Goal: Find contact information: Find contact information

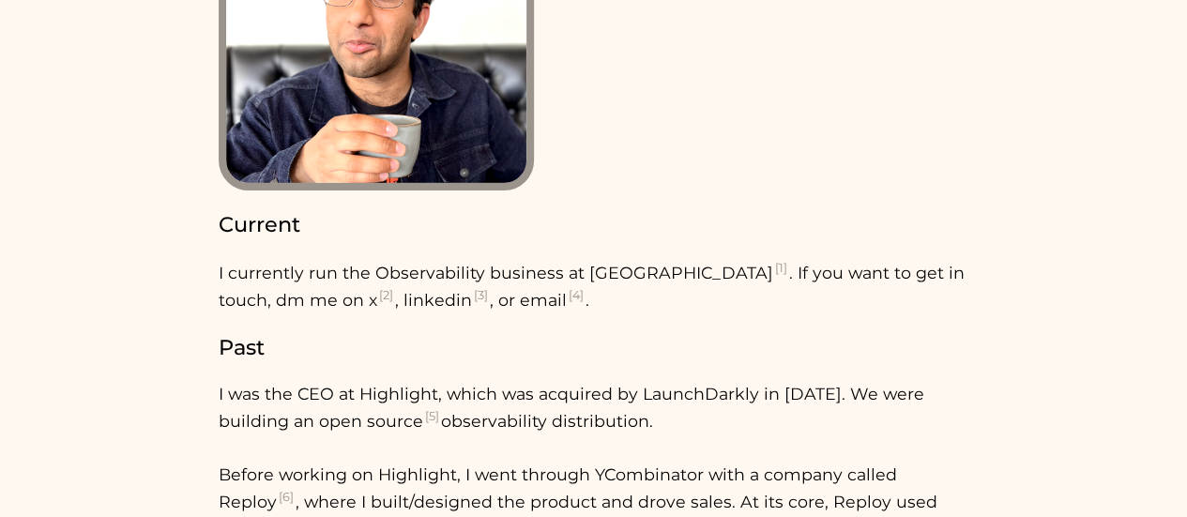
scroll to position [188, 0]
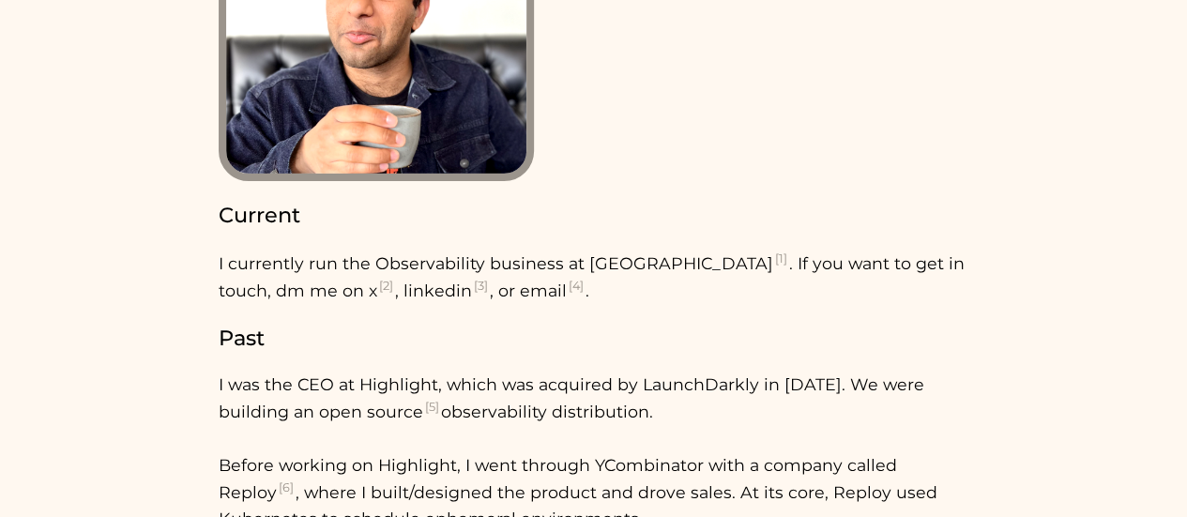
click at [567, 291] on sup "[4]" at bounding box center [576, 286] width 19 height 14
click at [567, 288] on sup "[4]" at bounding box center [576, 286] width 19 height 14
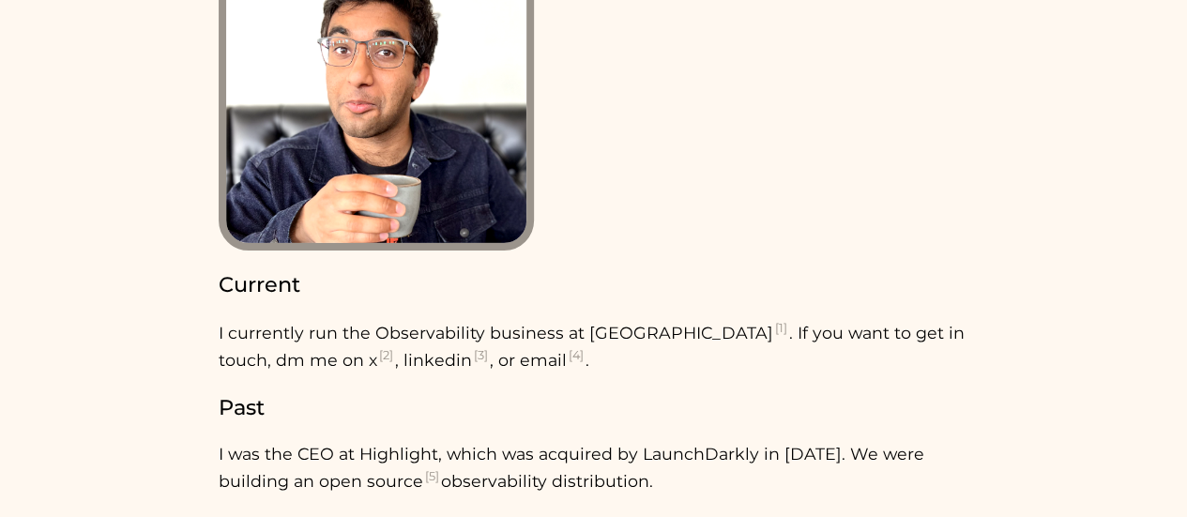
scroll to position [0, 0]
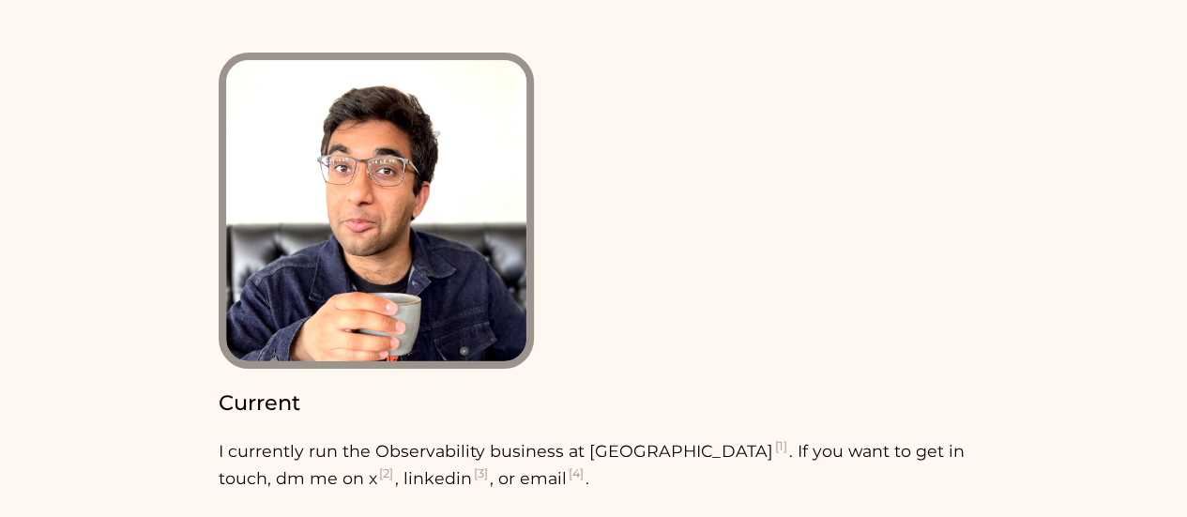
click at [567, 476] on sup "[4]" at bounding box center [576, 473] width 19 height 14
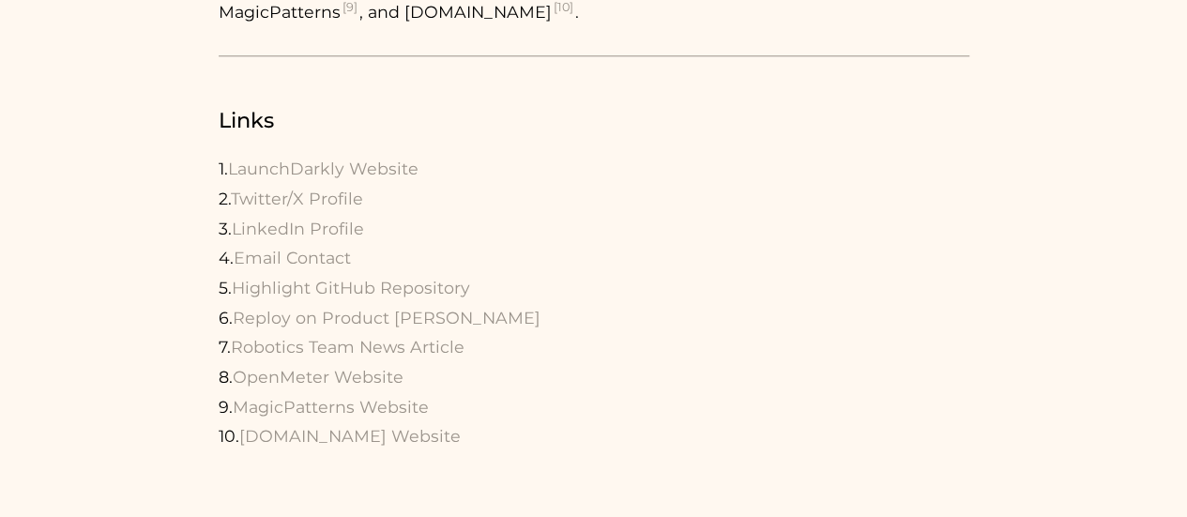
scroll to position [1032, 0]
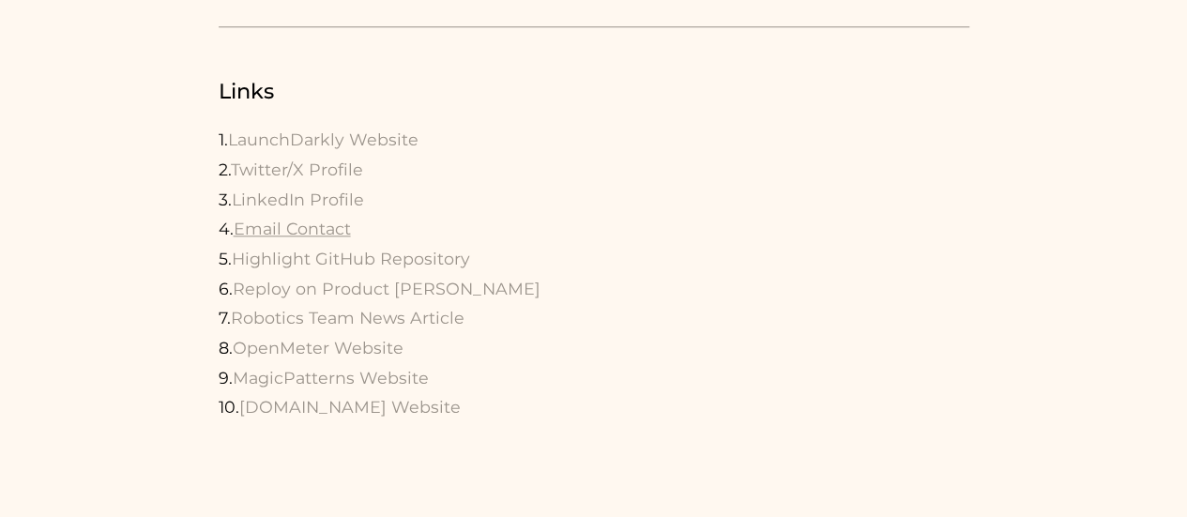
click at [321, 232] on link "Email Contact" at bounding box center [292, 229] width 117 height 20
click at [332, 230] on link "Email Contact" at bounding box center [292, 229] width 117 height 20
click at [322, 232] on link "Email Contact" at bounding box center [292, 229] width 117 height 20
click at [325, 226] on link "Email Contact" at bounding box center [292, 229] width 117 height 20
click at [290, 235] on link "Email Contact" at bounding box center [292, 229] width 117 height 20
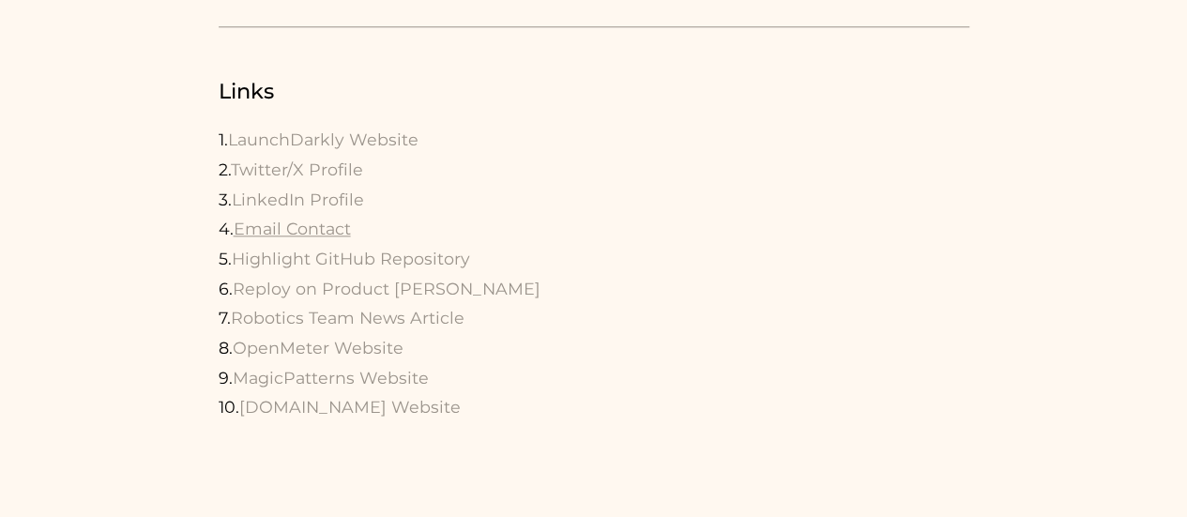
click at [291, 233] on link "Email Contact" at bounding box center [292, 229] width 117 height 20
click at [447, 226] on p "1. LaunchDarkly Website 2. Twitter/X Profile 3. LinkedIn Profile 4. Email Conta…" at bounding box center [594, 273] width 750 height 297
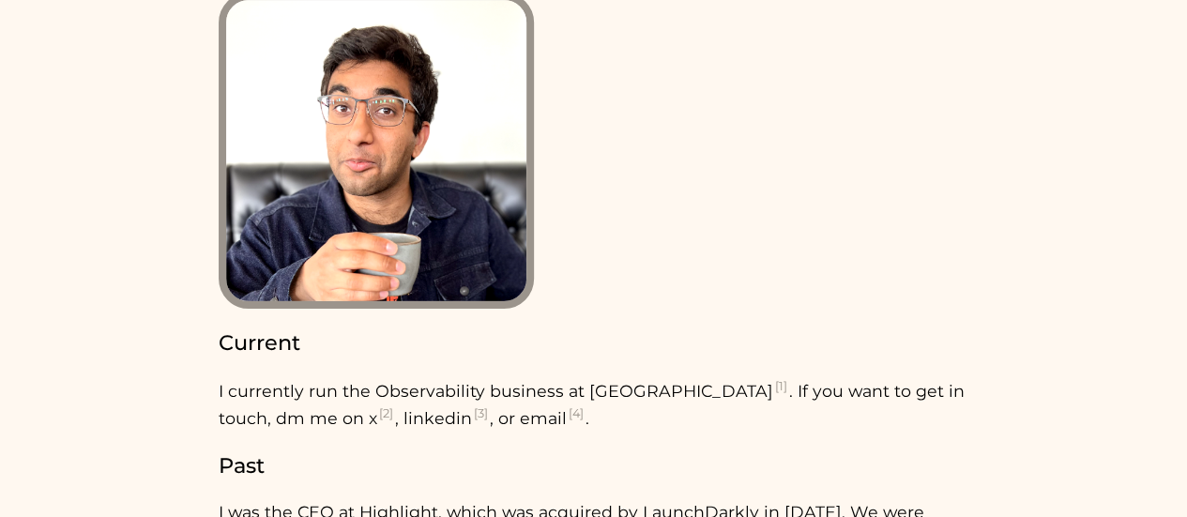
scroll to position [0, 0]
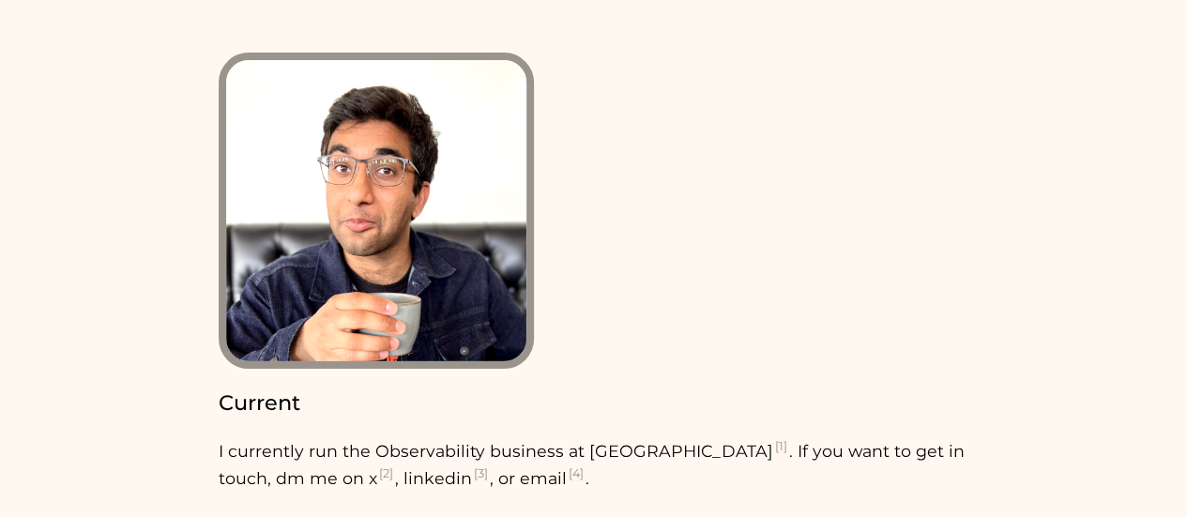
click at [567, 472] on sup "[4]" at bounding box center [576, 473] width 19 height 14
click at [567, 478] on sup "[4]" at bounding box center [576, 473] width 19 height 14
click at [567, 474] on sup "[4]" at bounding box center [576, 473] width 19 height 14
